Goal: Task Accomplishment & Management: Use online tool/utility

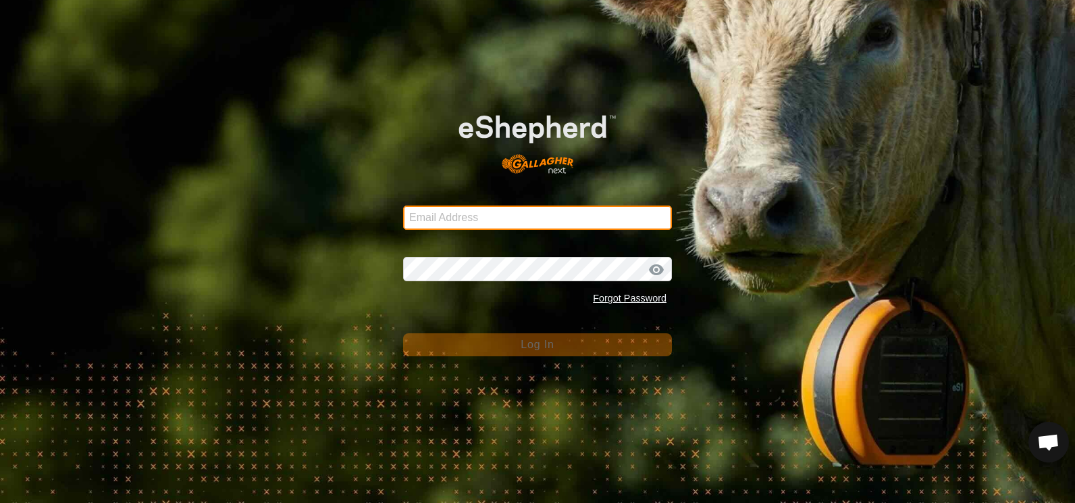
type input "[EMAIL_ADDRESS][DOMAIN_NAME]"
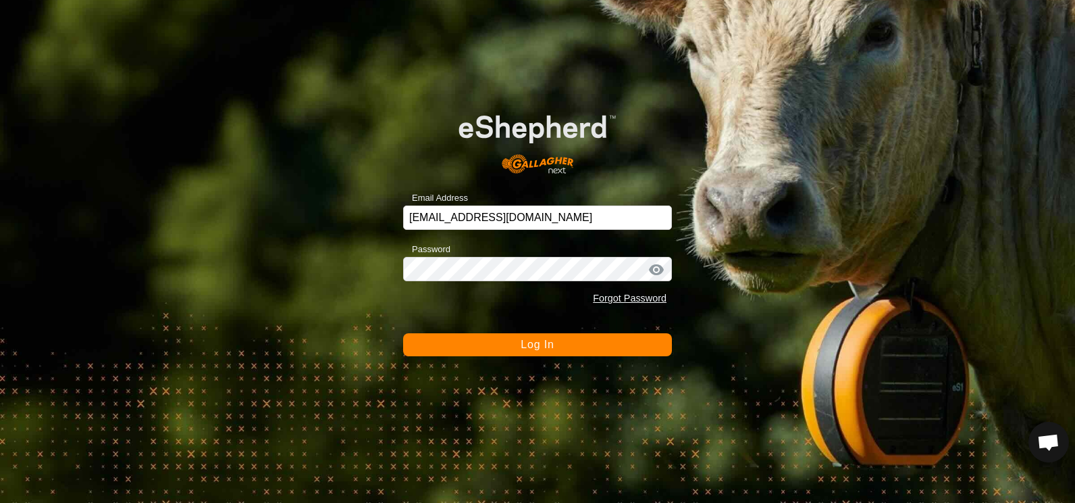
click at [539, 345] on span "Log In" at bounding box center [537, 343] width 33 height 11
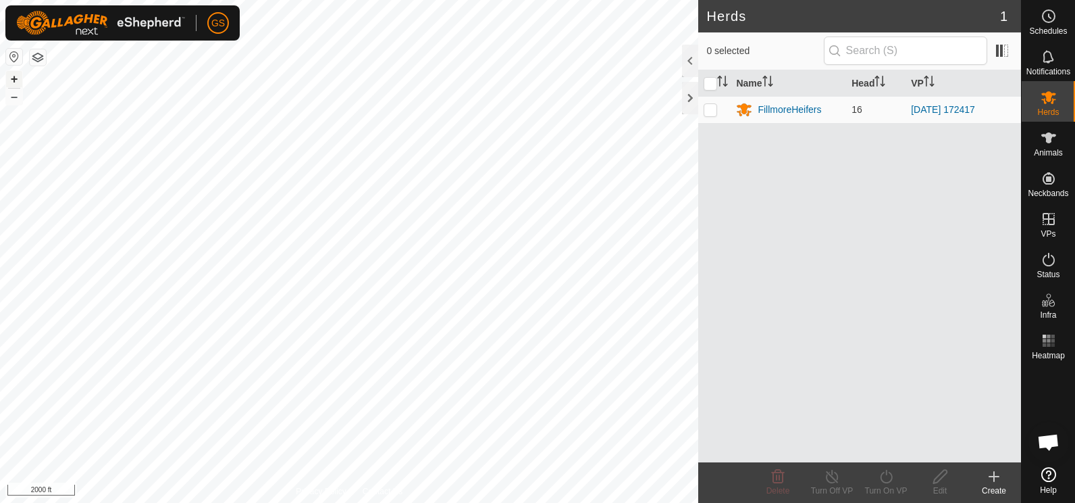
click at [14, 81] on button "+" at bounding box center [14, 79] width 16 height 16
click at [17, 100] on button "–" at bounding box center [14, 96] width 16 height 16
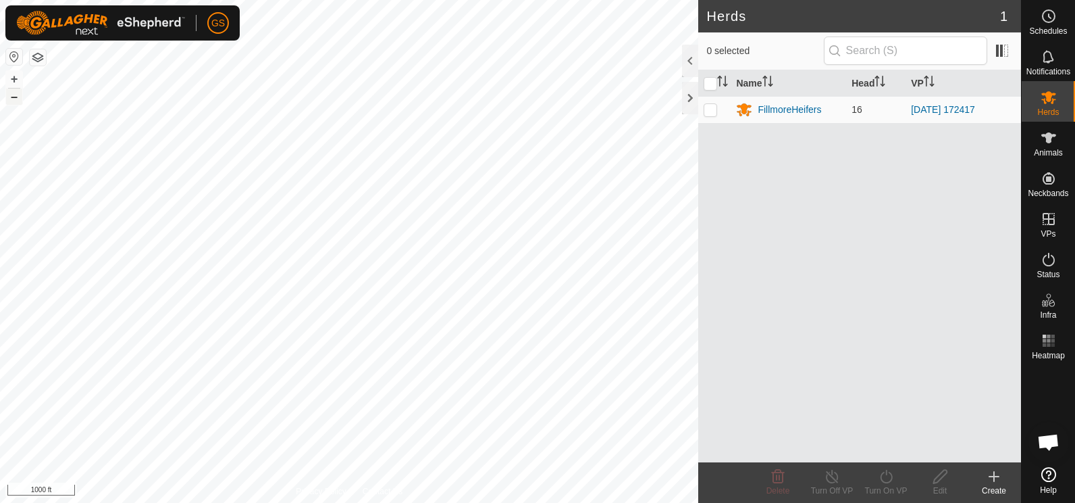
click at [17, 100] on button "–" at bounding box center [14, 96] width 16 height 16
